Goal: Task Accomplishment & Management: Use online tool/utility

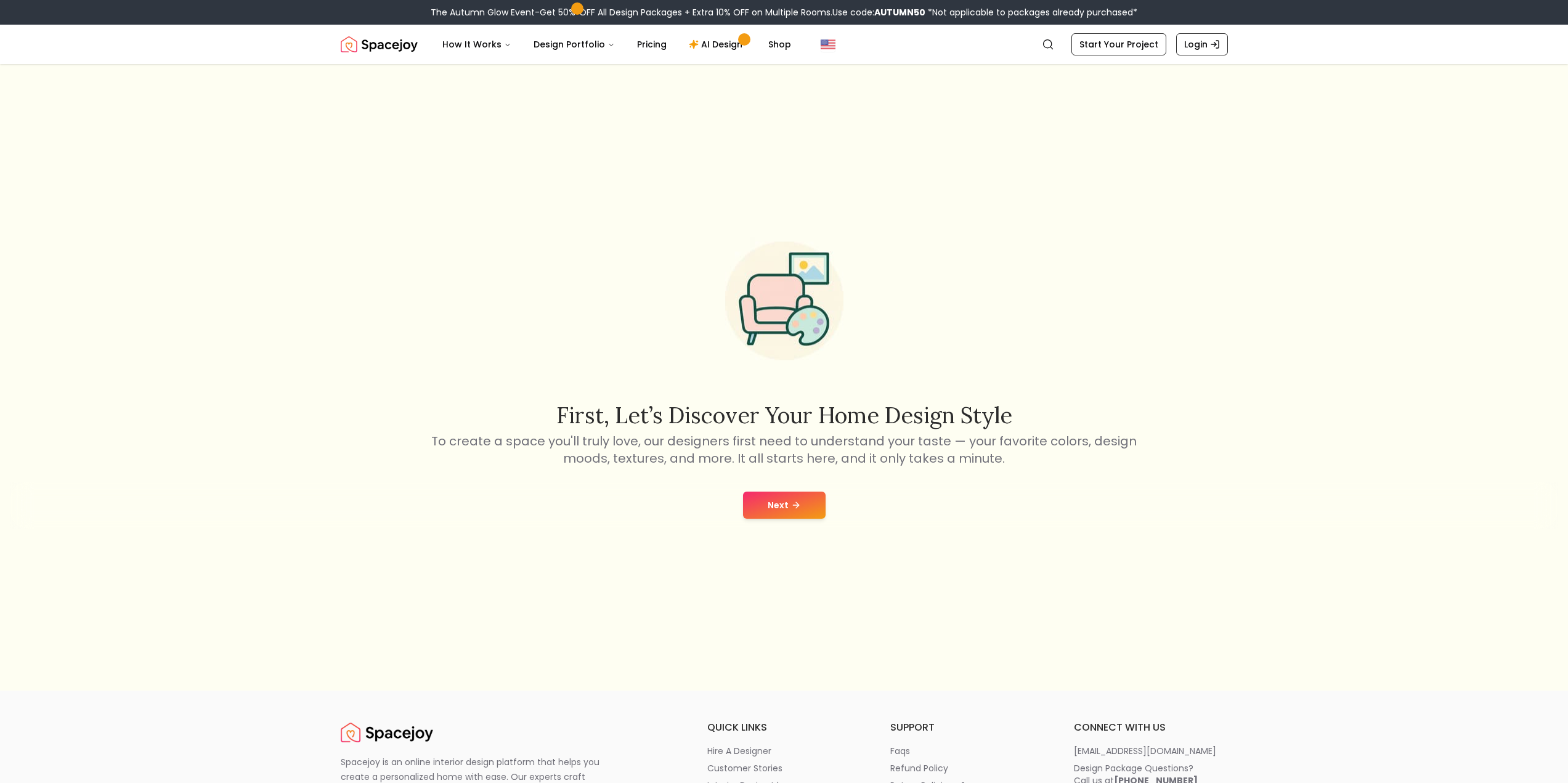
click at [786, 501] on button "Next" at bounding box center [784, 505] width 82 height 27
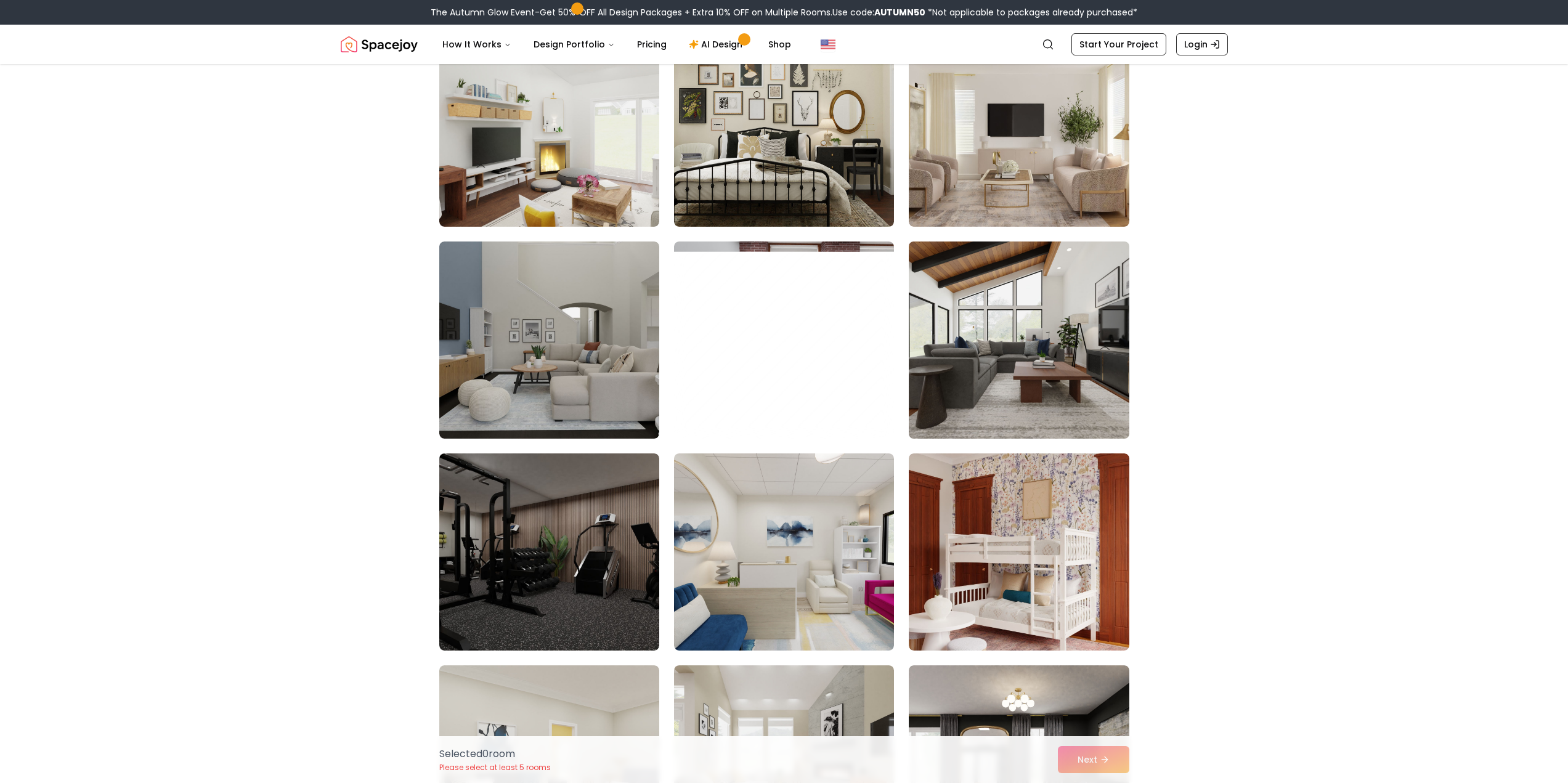
scroll to position [1048, 0]
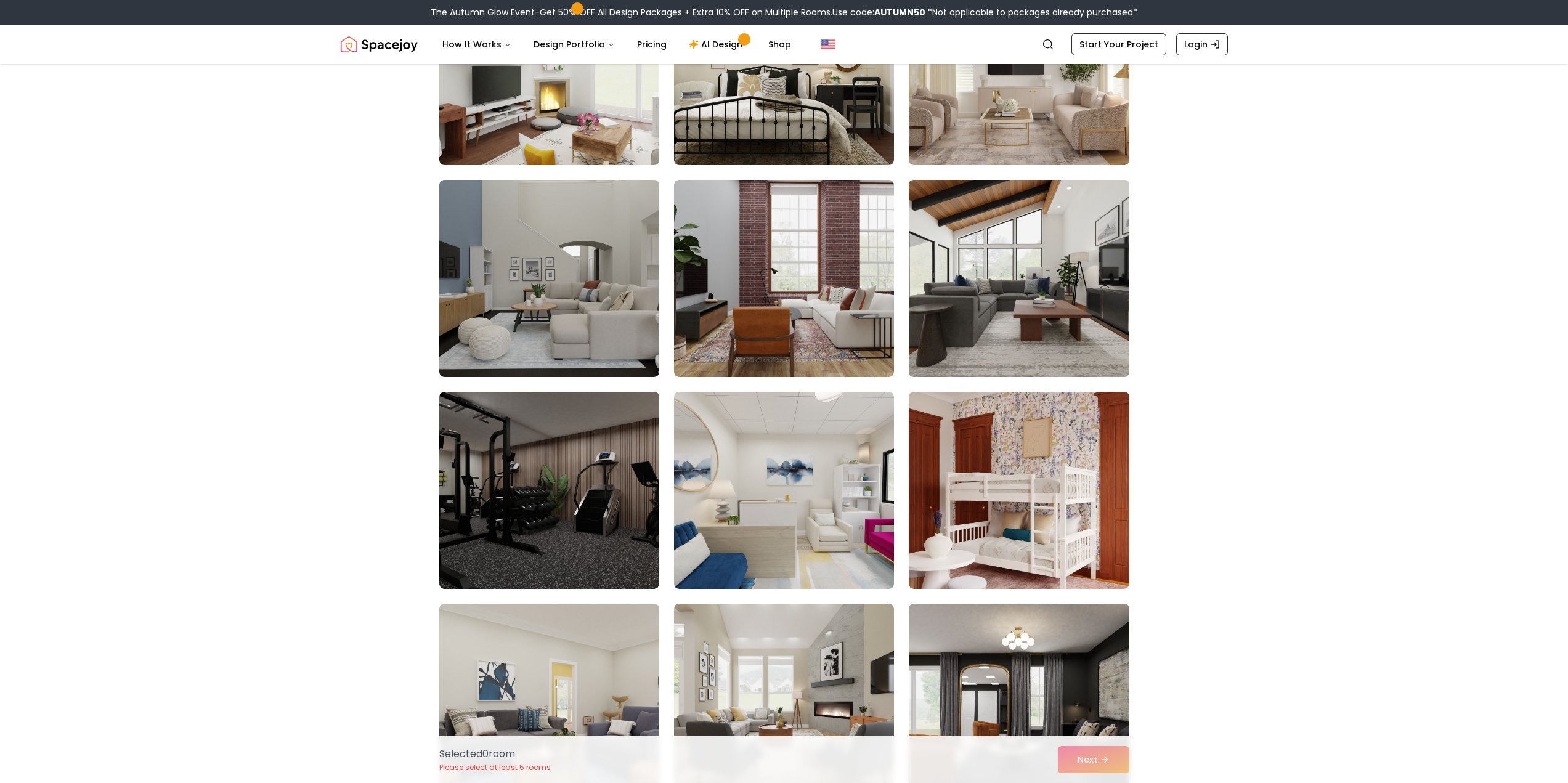
click at [961, 275] on img at bounding box center [1019, 279] width 231 height 207
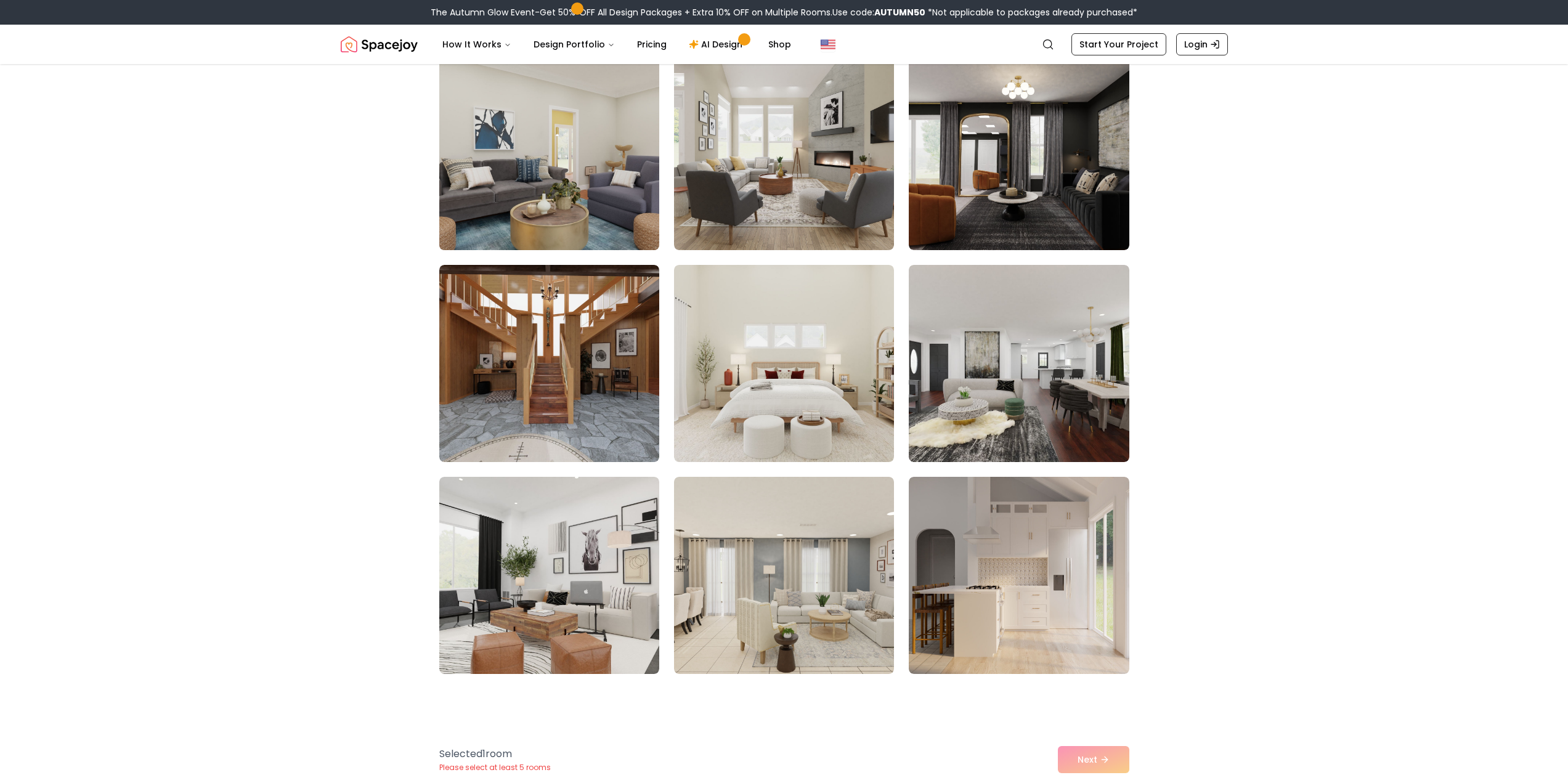
scroll to position [1602, 0]
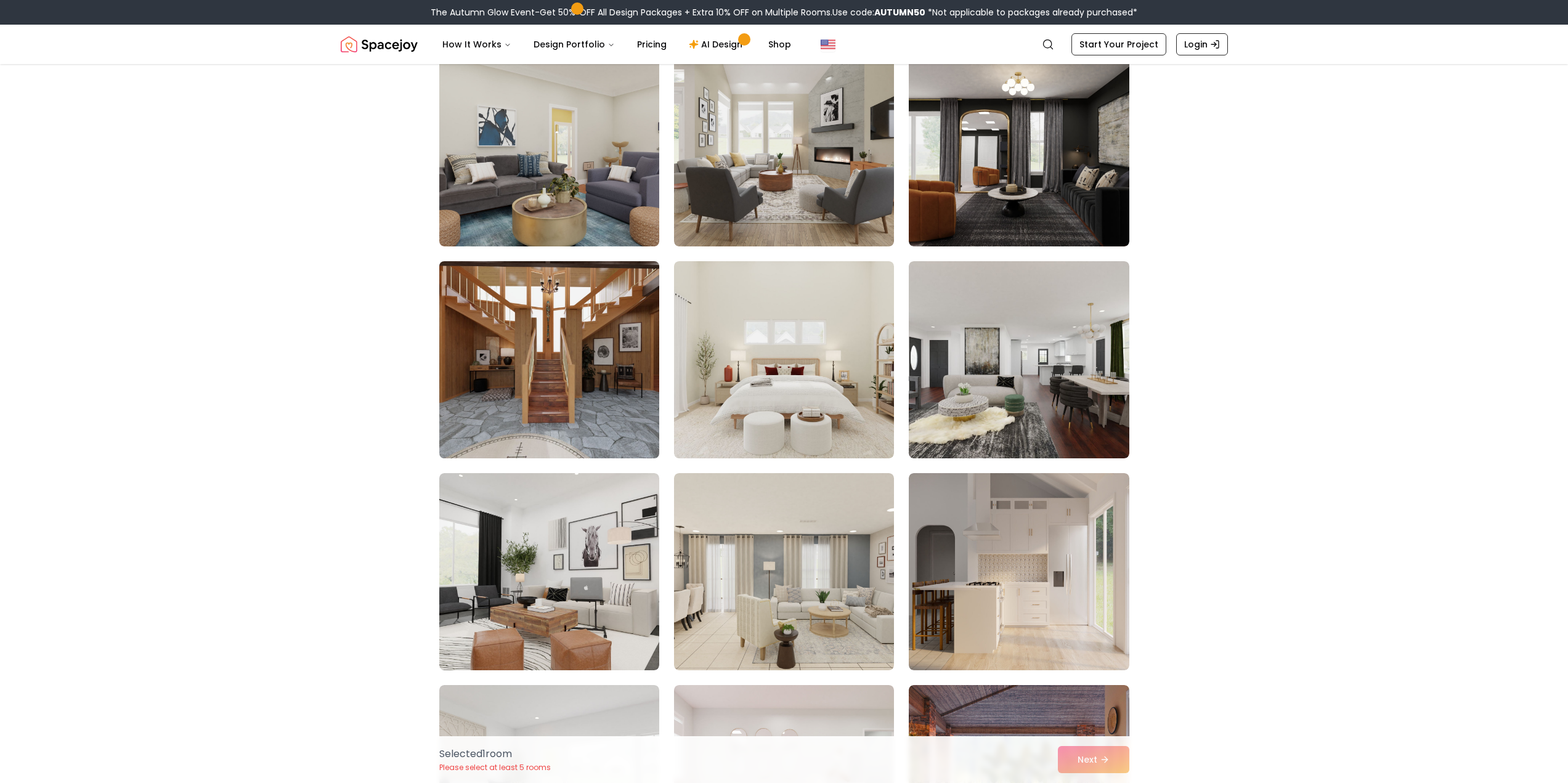
click at [518, 377] on img at bounding box center [549, 360] width 231 height 207
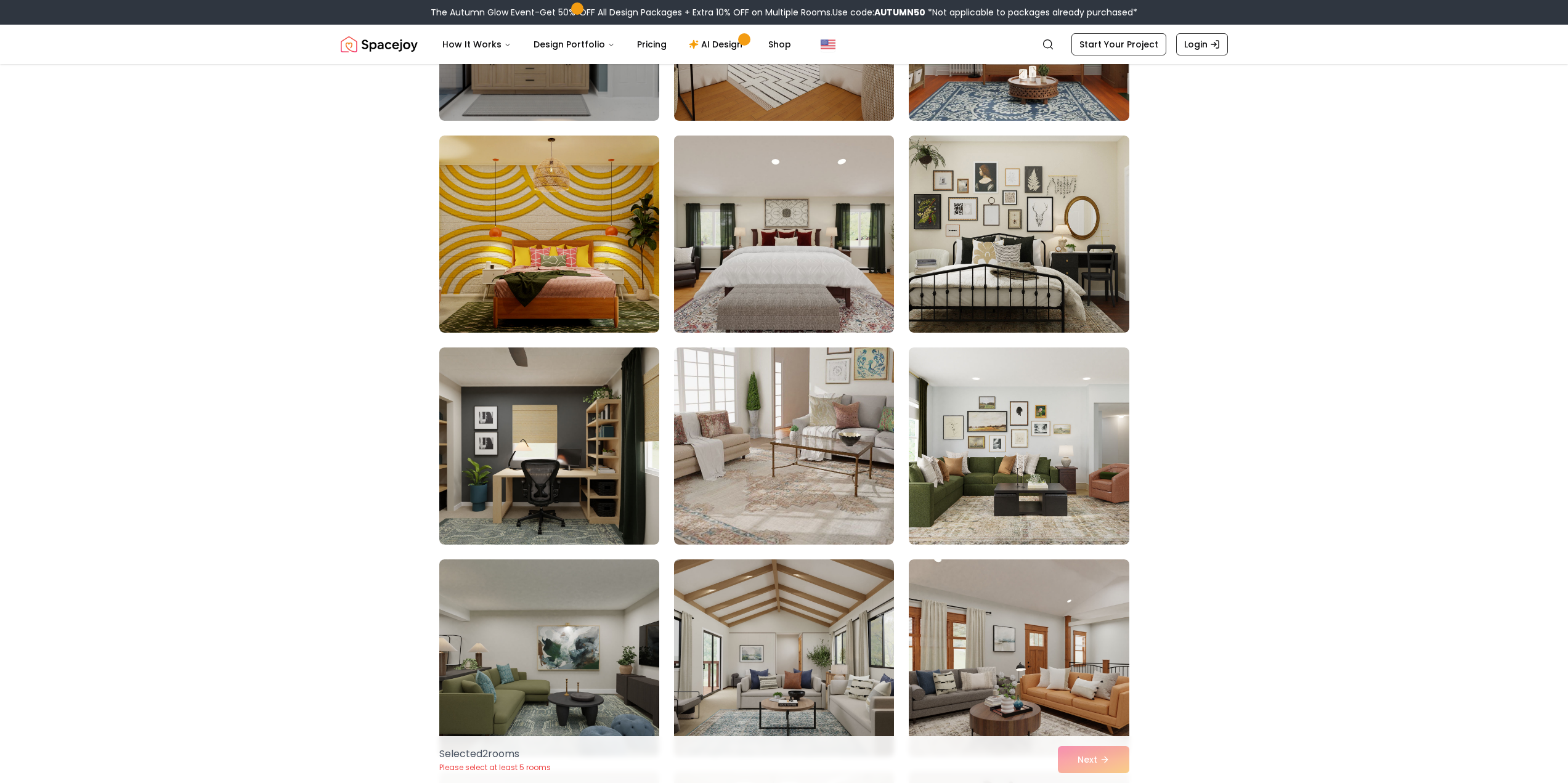
scroll to position [2588, 0]
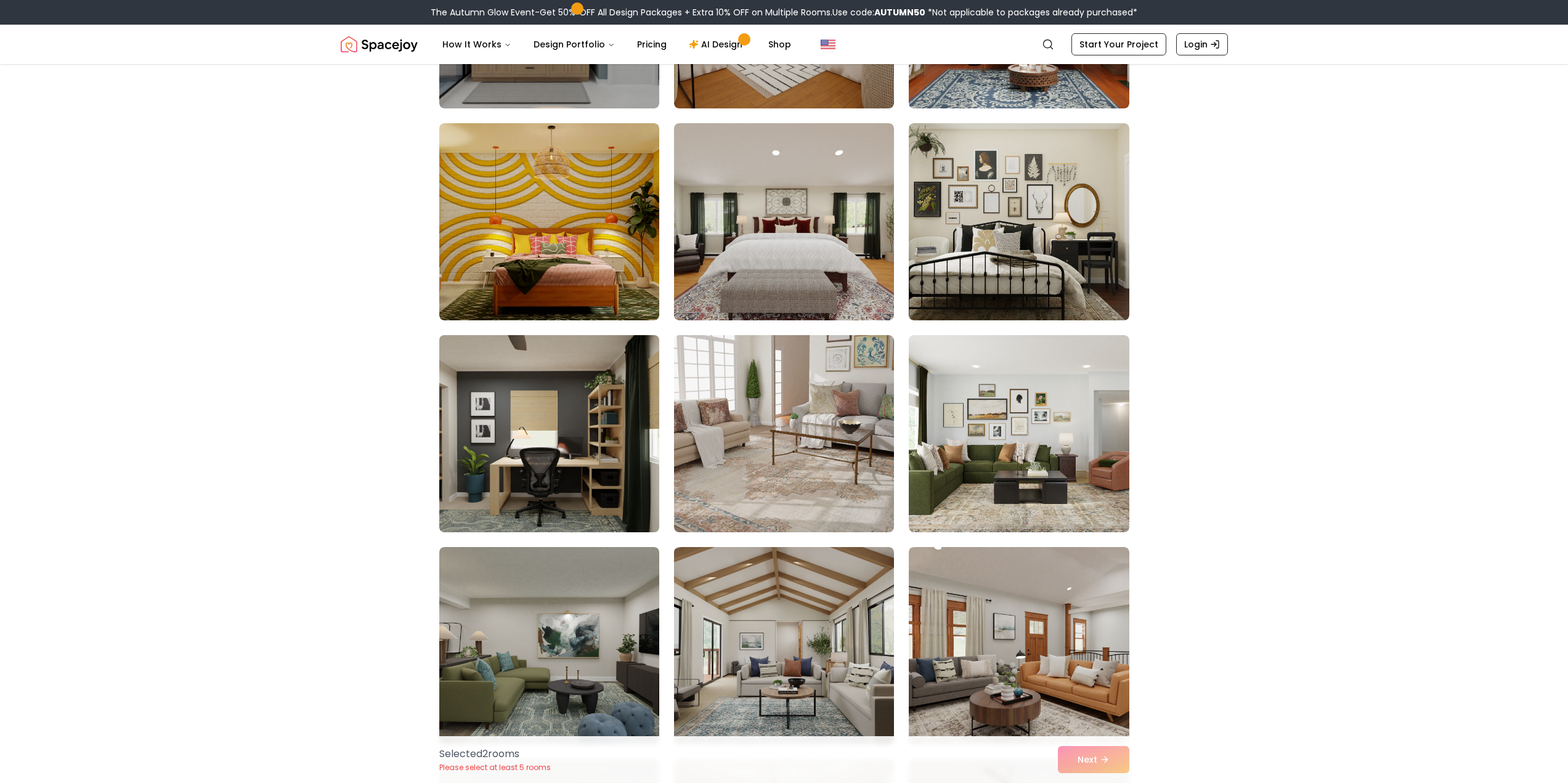
click at [610, 440] on img at bounding box center [549, 434] width 231 height 207
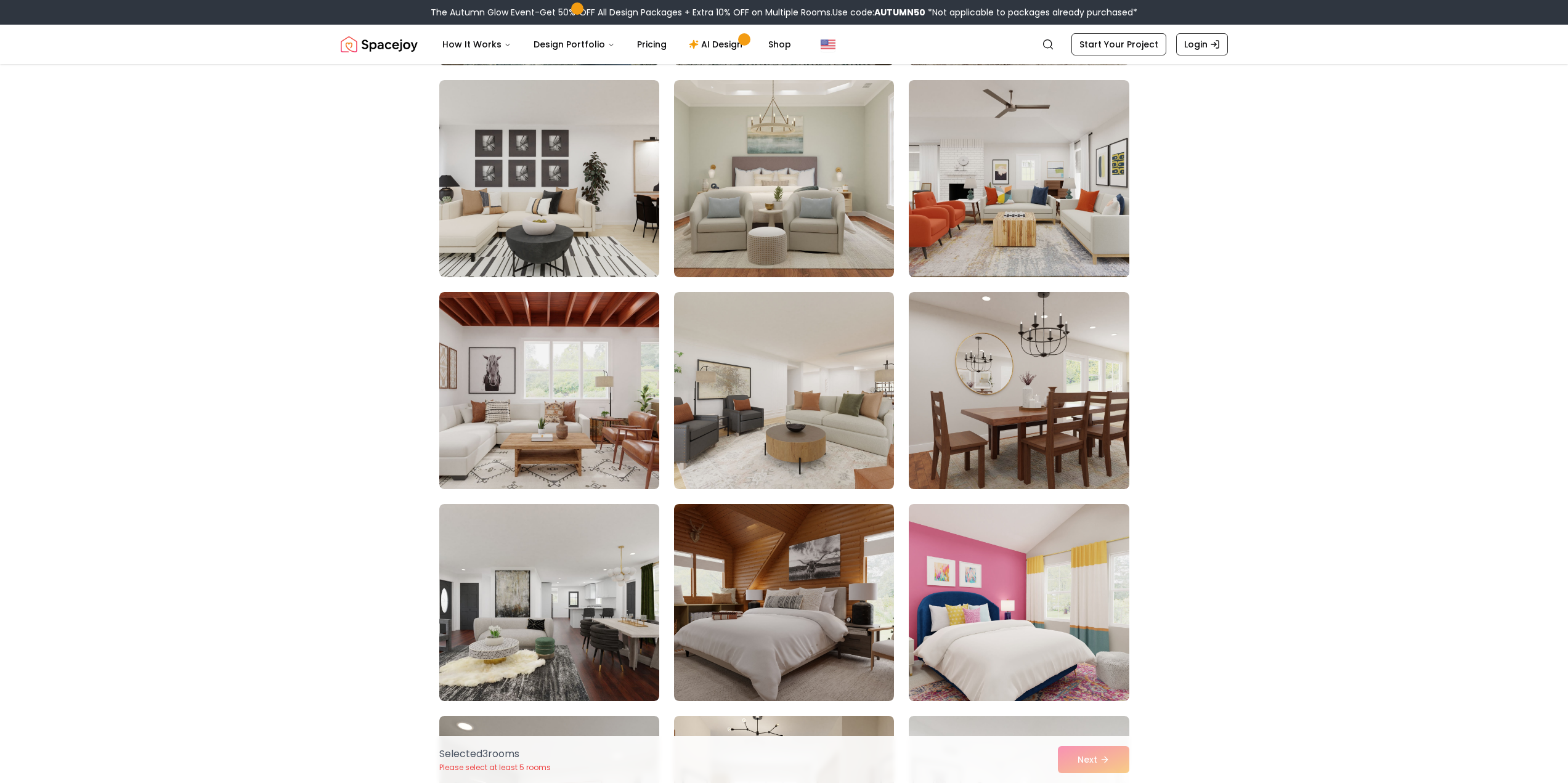
scroll to position [3327, 0]
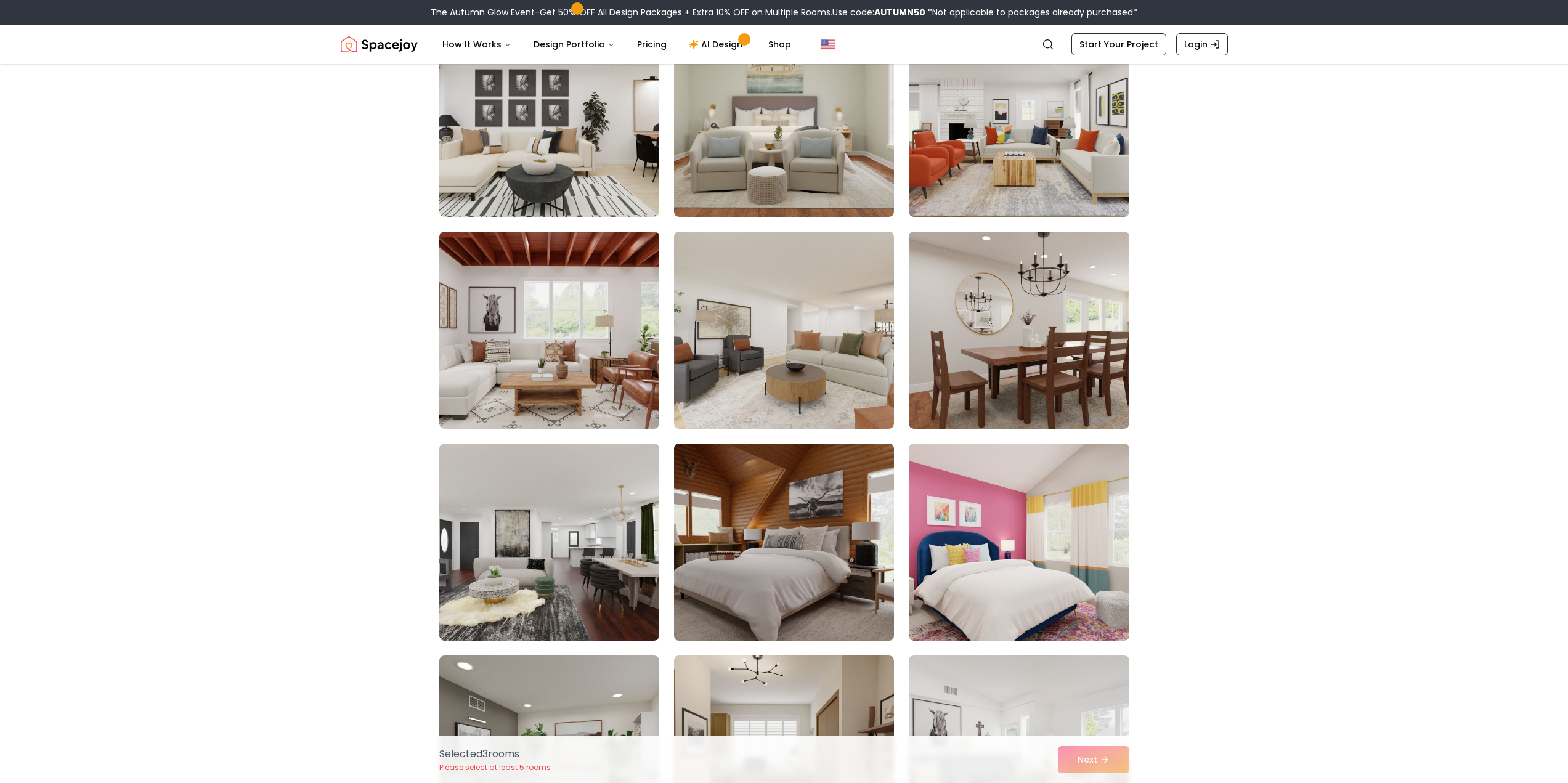
click at [768, 497] on img at bounding box center [784, 542] width 231 height 207
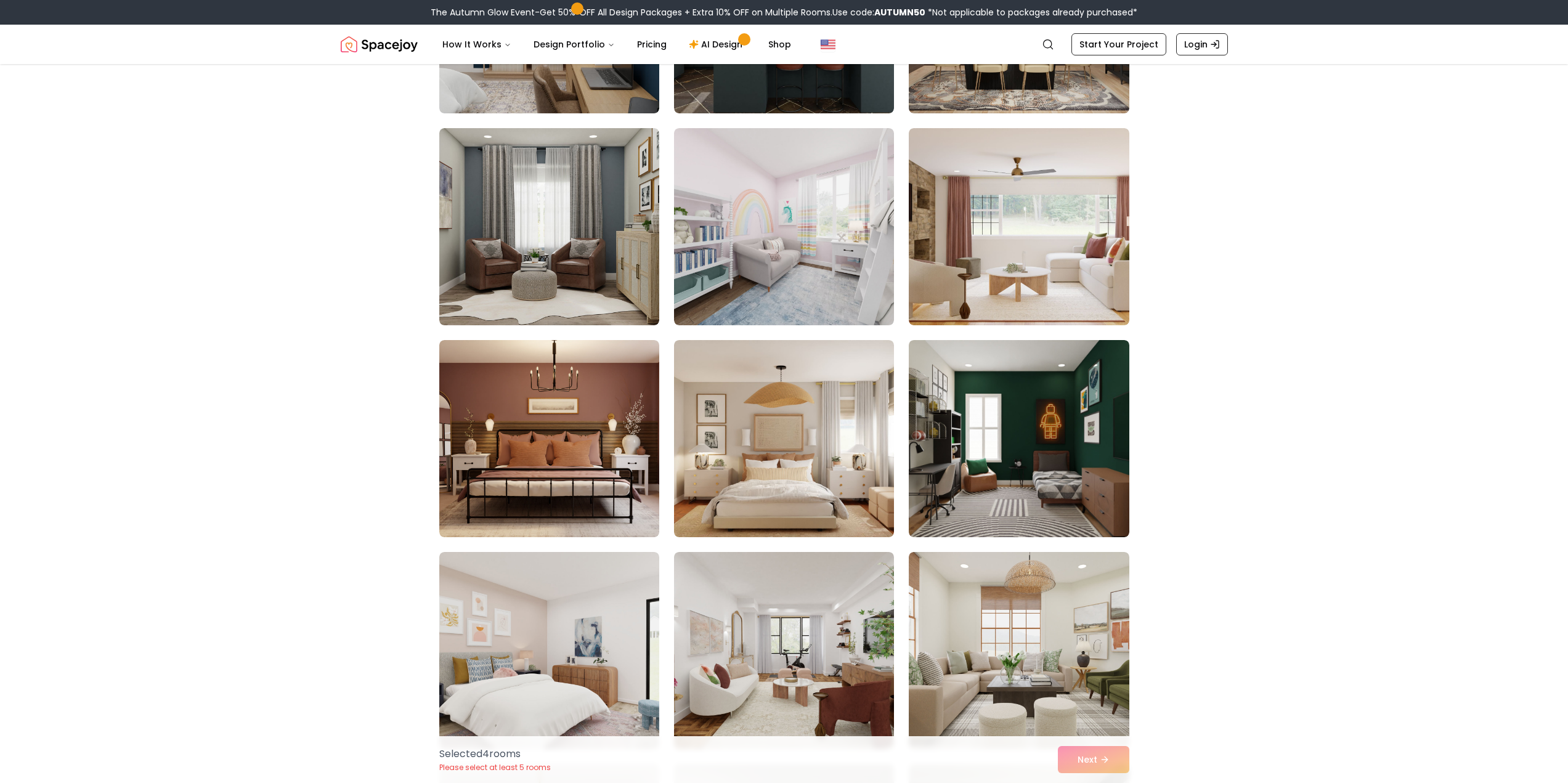
scroll to position [4498, 0]
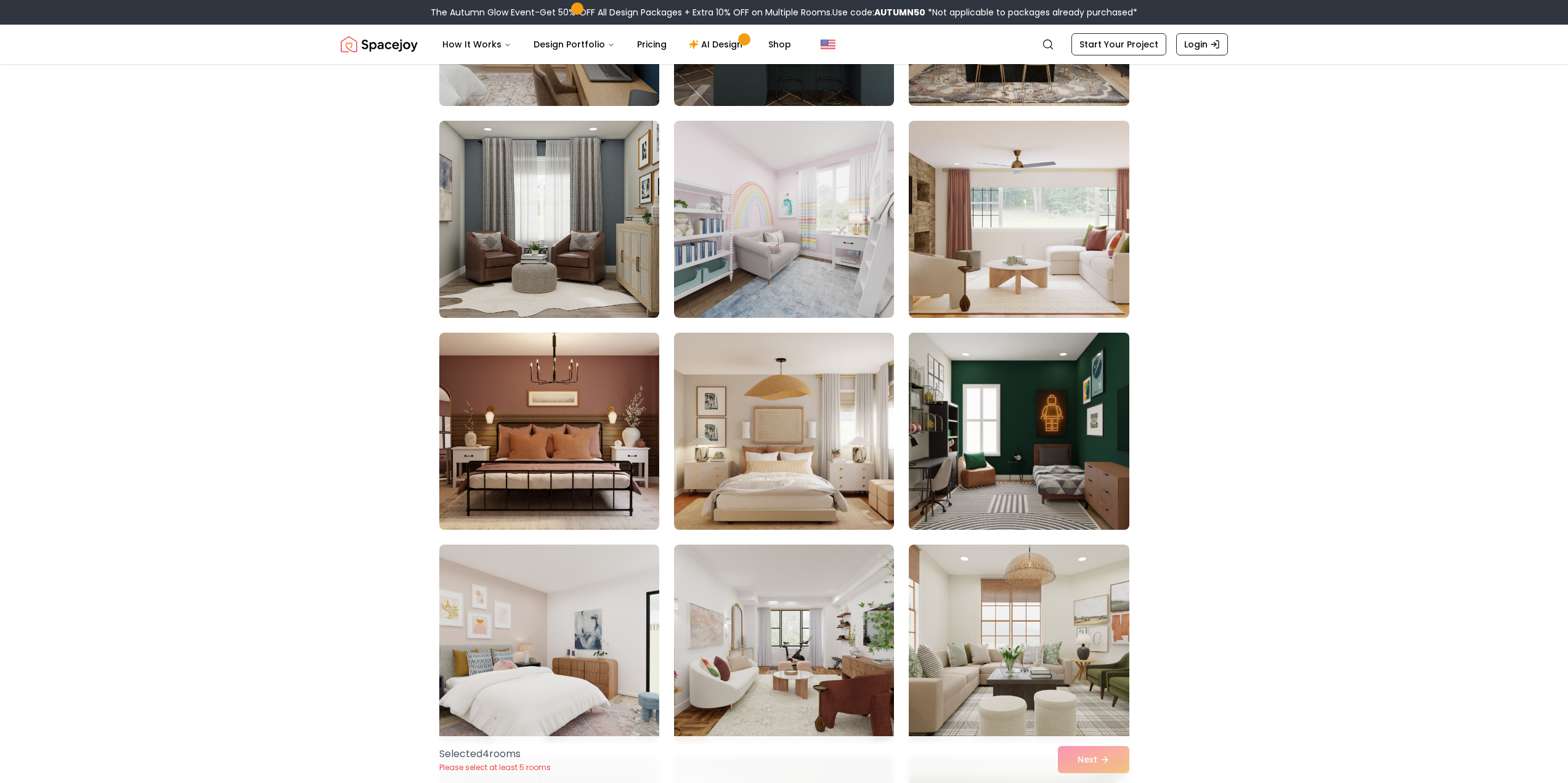
click at [991, 442] on img at bounding box center [1019, 431] width 231 height 207
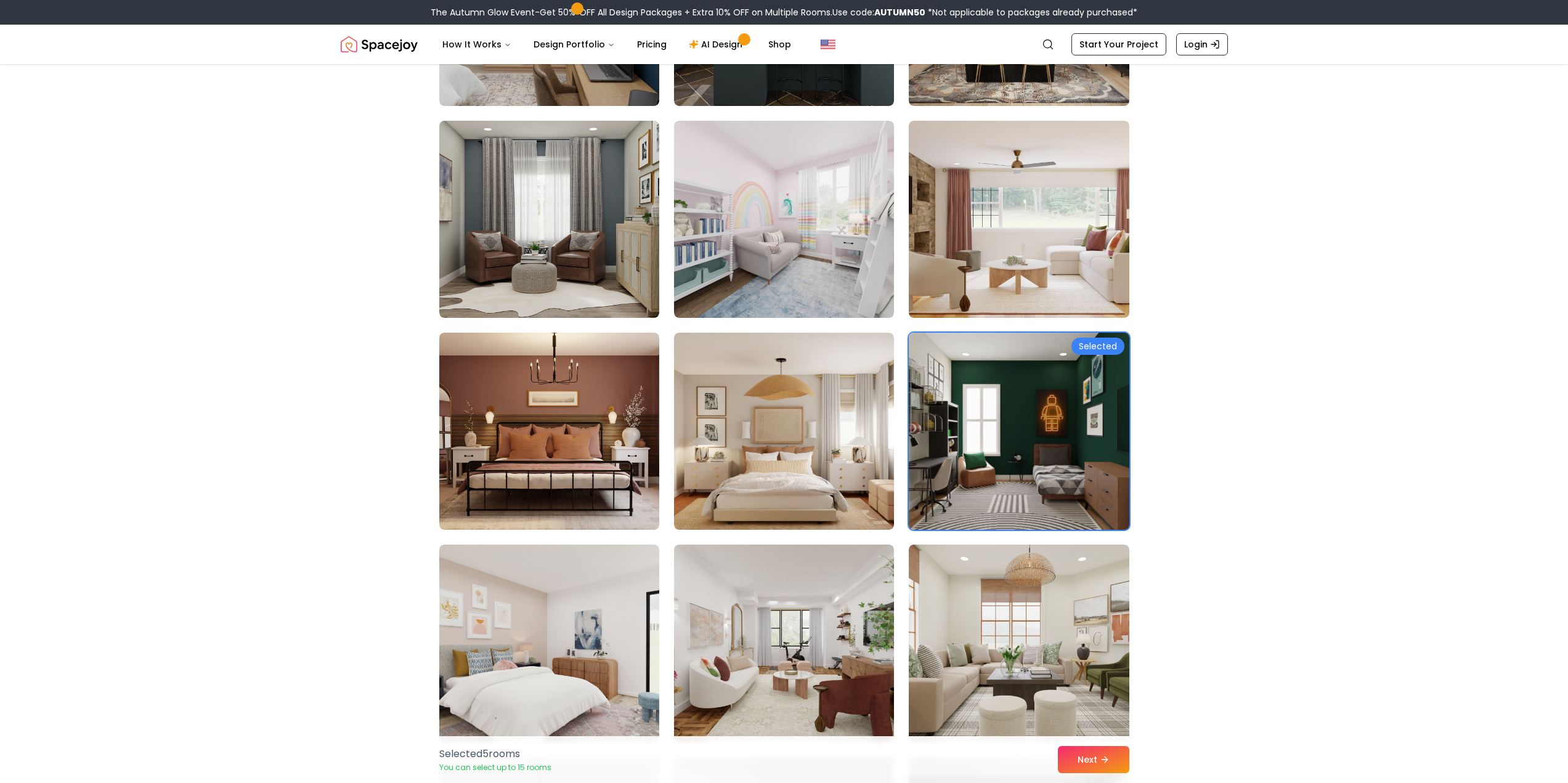
click at [948, 433] on img at bounding box center [1019, 431] width 231 height 207
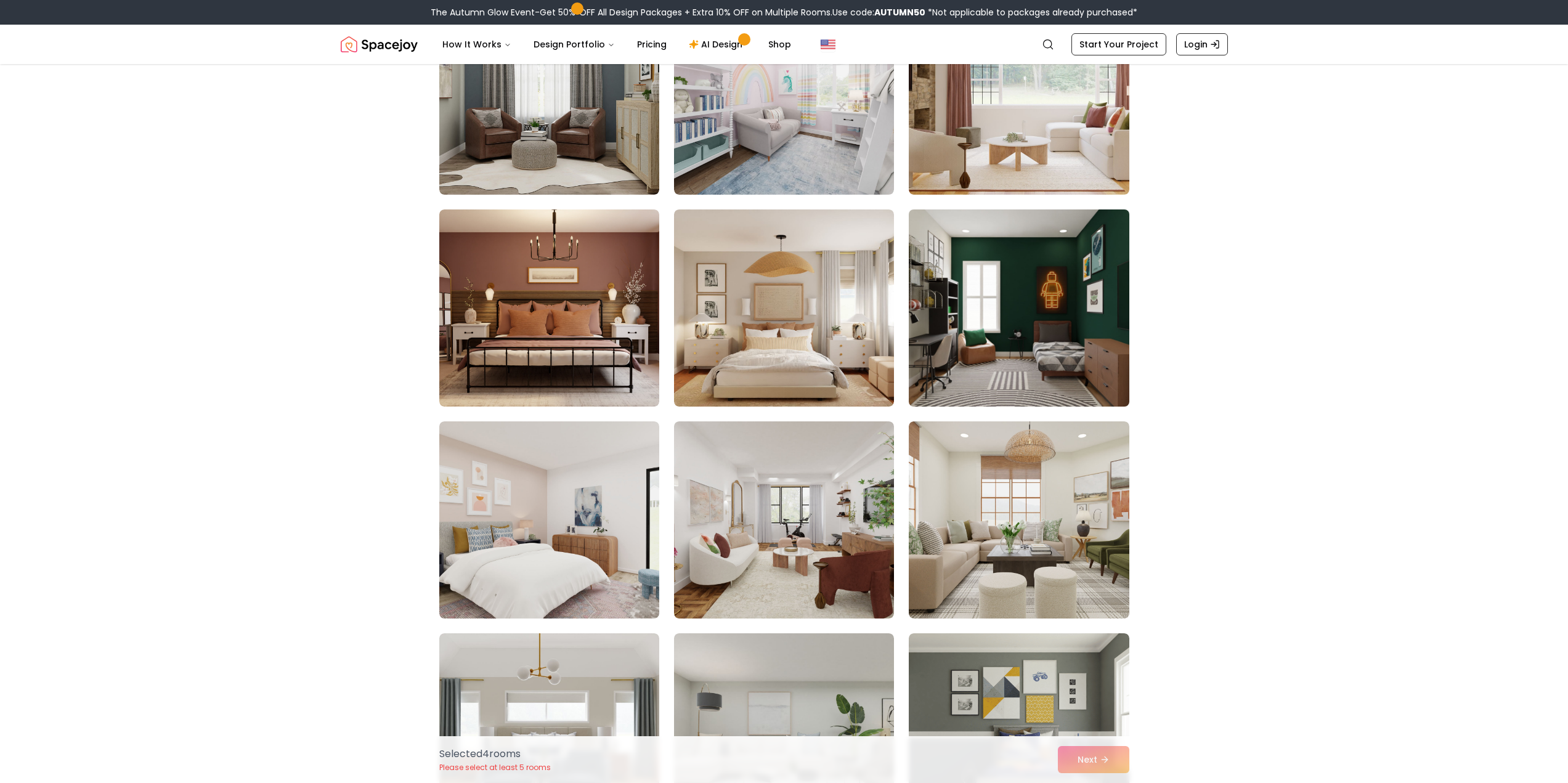
click at [1084, 317] on img at bounding box center [1019, 308] width 231 height 207
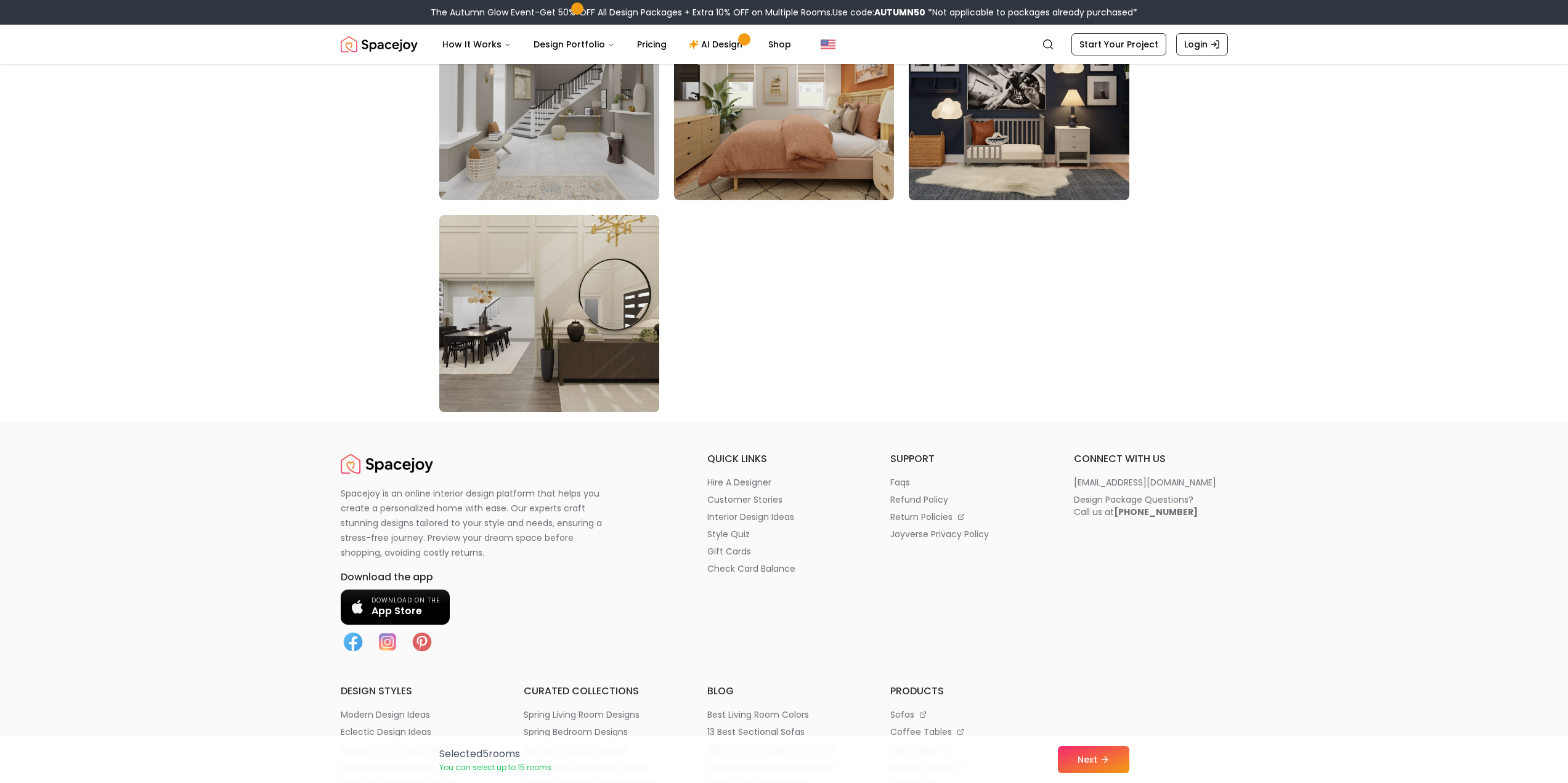
scroll to position [6963, 0]
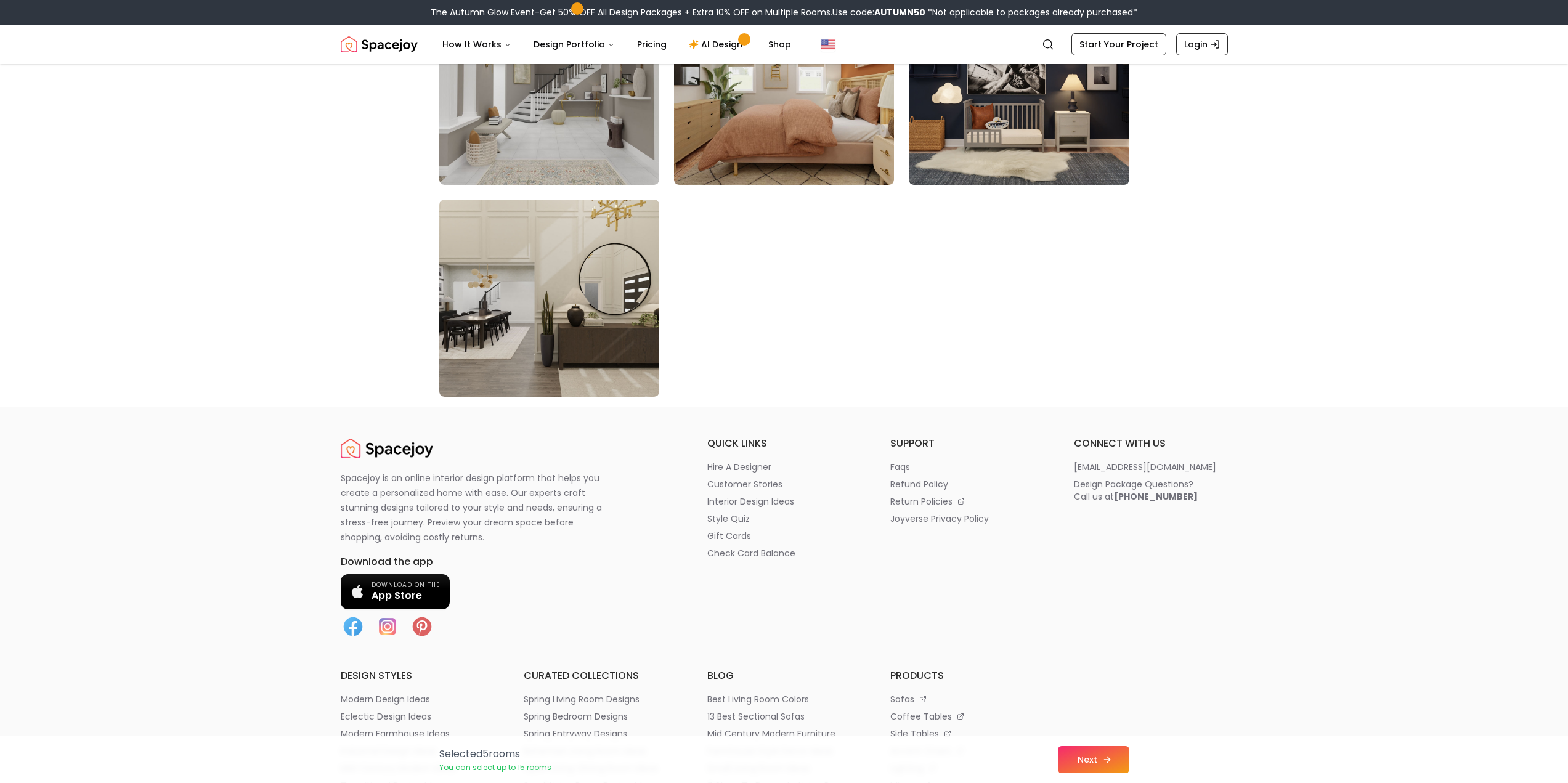
click at [1084, 760] on button "Next" at bounding box center [1093, 759] width 72 height 27
